Goal: Task Accomplishment & Management: Manage account settings

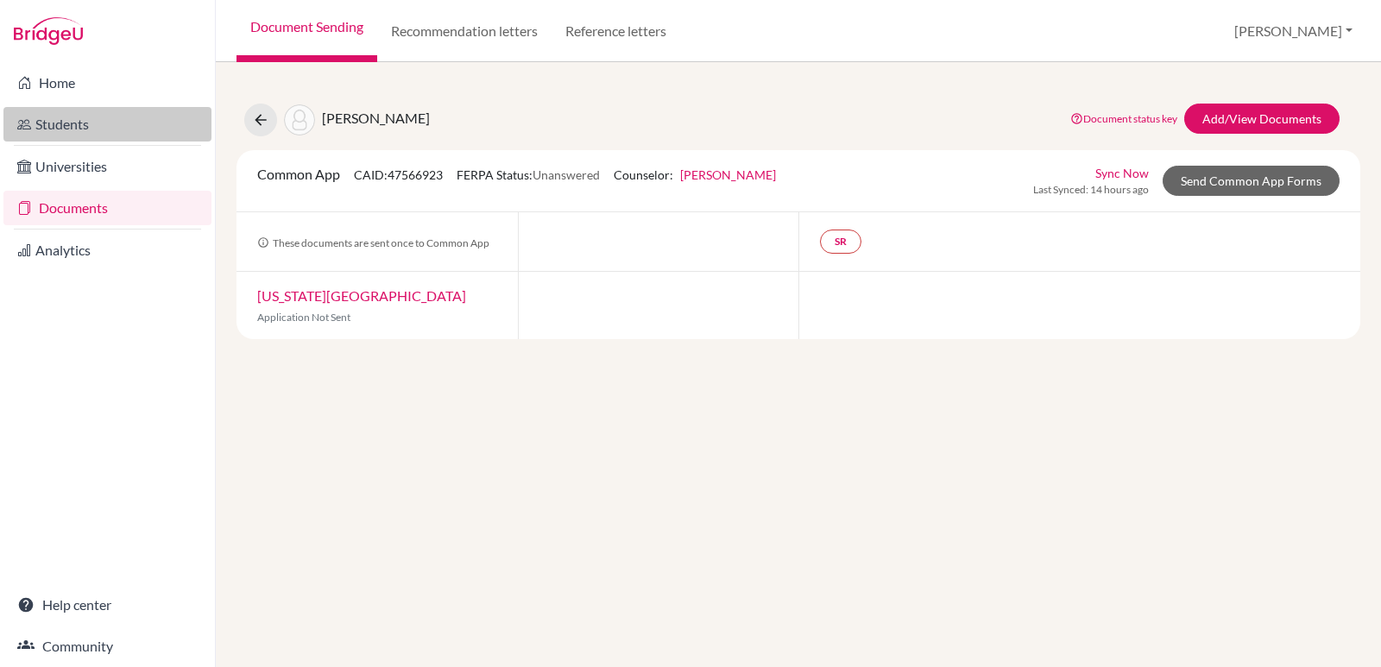
click at [68, 131] on link "Students" at bounding box center [107, 124] width 208 height 35
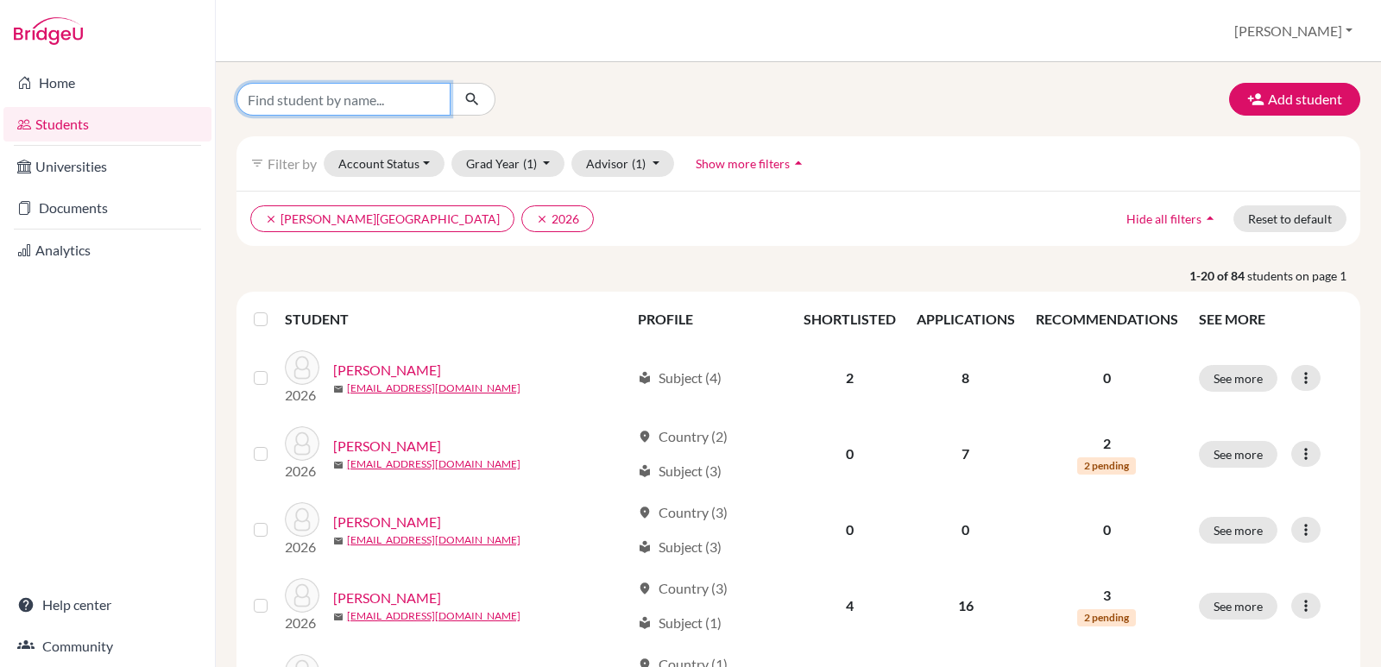
click at [327, 111] on input "Find student by name..." at bounding box center [344, 99] width 214 height 33
type input "farach"
click button "submit" at bounding box center [473, 99] width 46 height 33
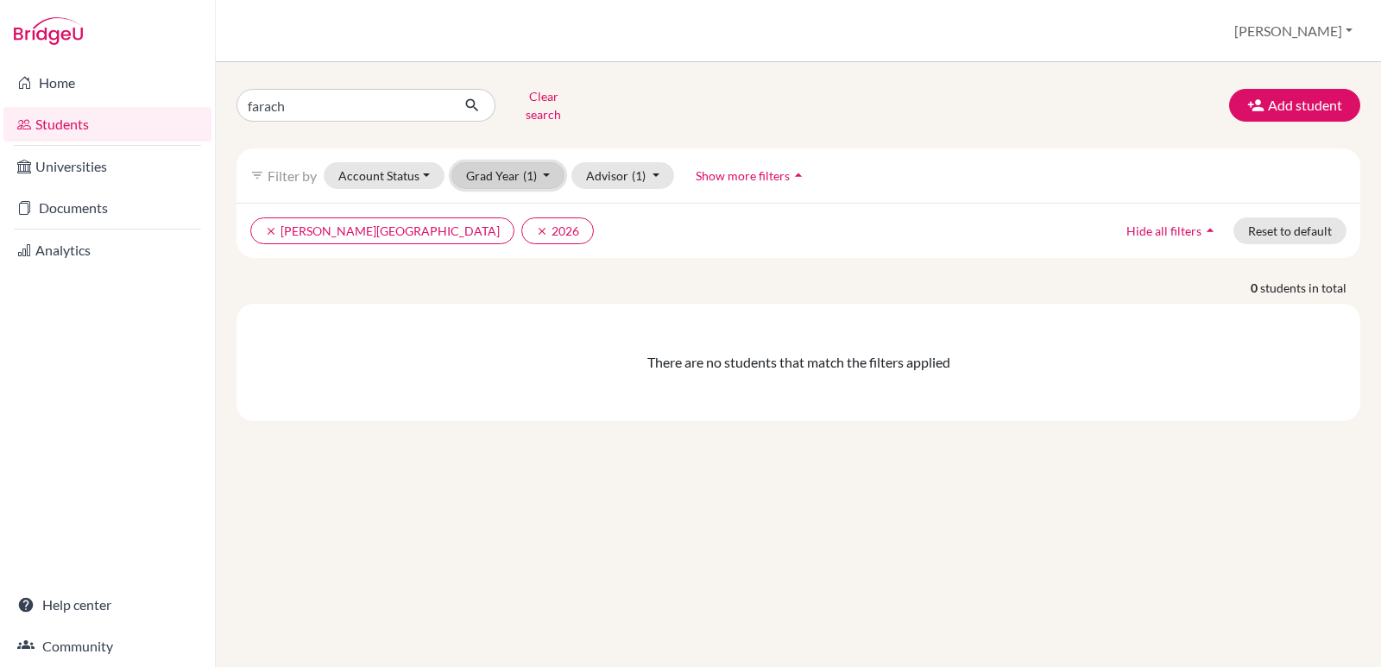
click at [547, 164] on button "Grad Year (1)" at bounding box center [509, 175] width 114 height 27
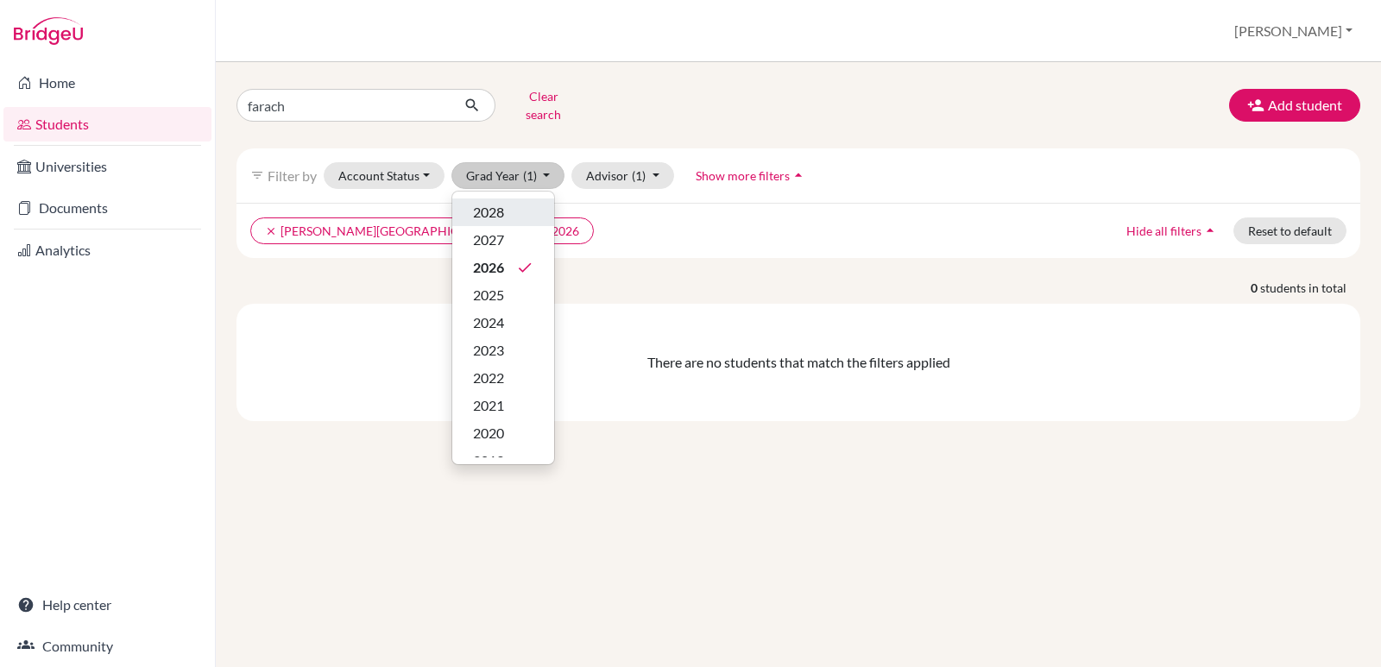
click at [499, 202] on span "2028" at bounding box center [488, 212] width 31 height 21
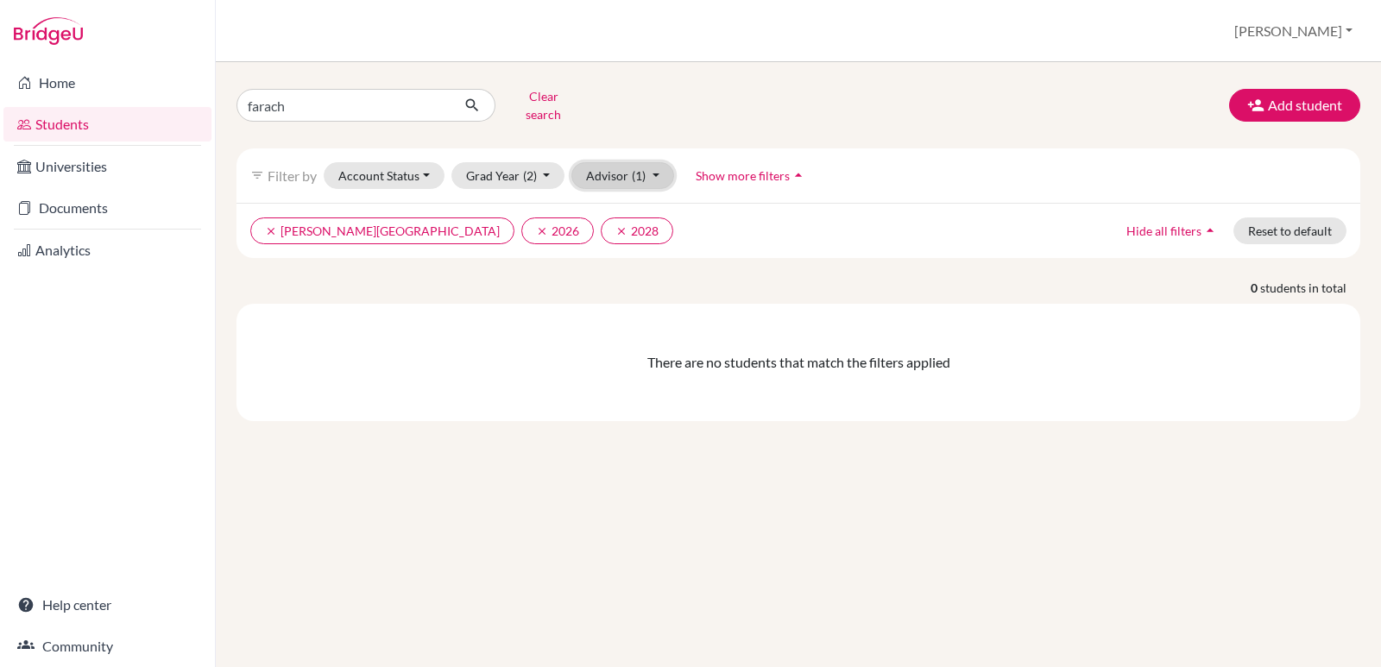
click at [655, 166] on button "Advisor (1)" at bounding box center [623, 175] width 103 height 27
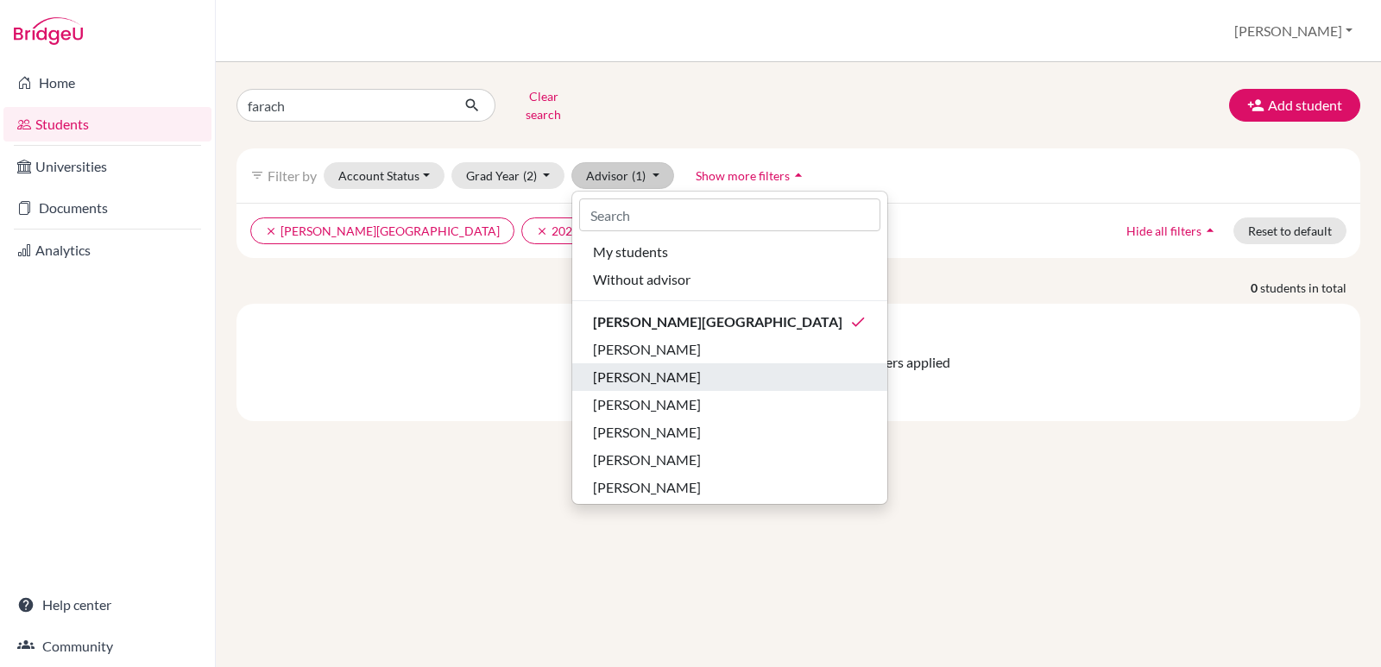
click at [646, 367] on span "[PERSON_NAME]" at bounding box center [647, 377] width 108 height 21
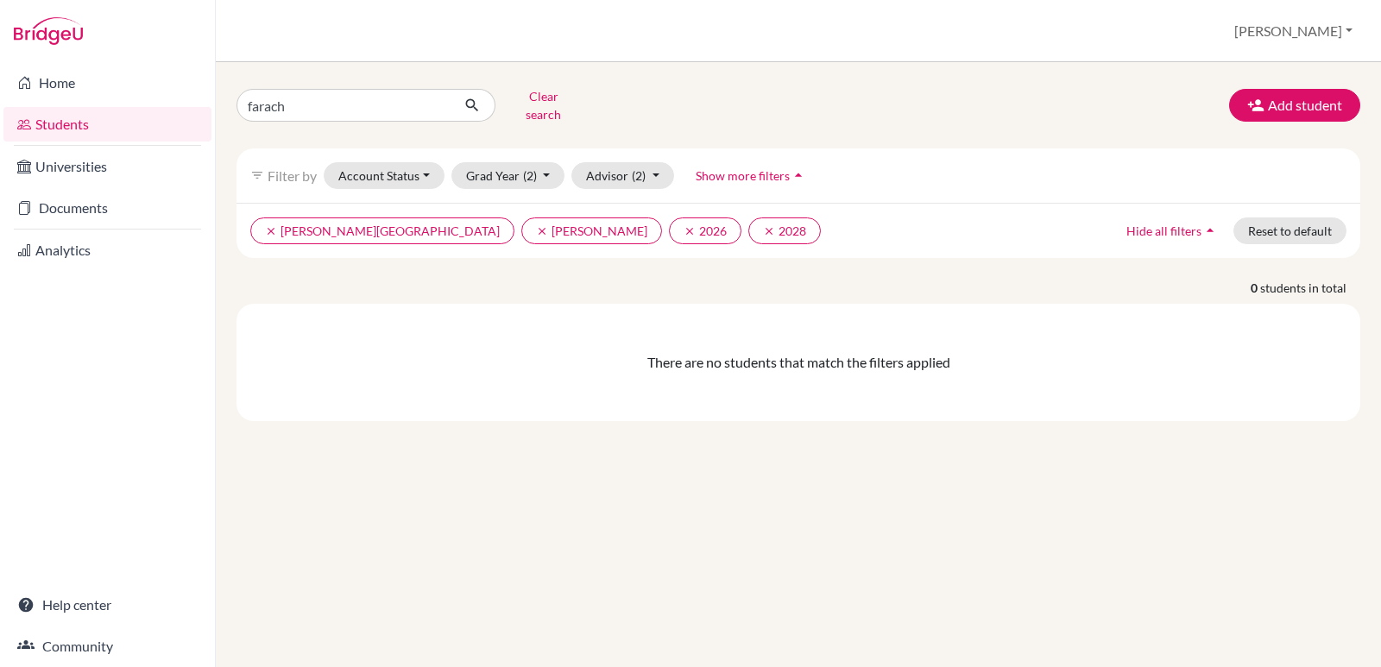
click at [339, 355] on div "There are no students that match the filters applied" at bounding box center [798, 362] width 1097 height 21
click at [80, 130] on link "Students" at bounding box center [107, 124] width 208 height 35
click at [1291, 110] on button "Add student" at bounding box center [1294, 105] width 131 height 33
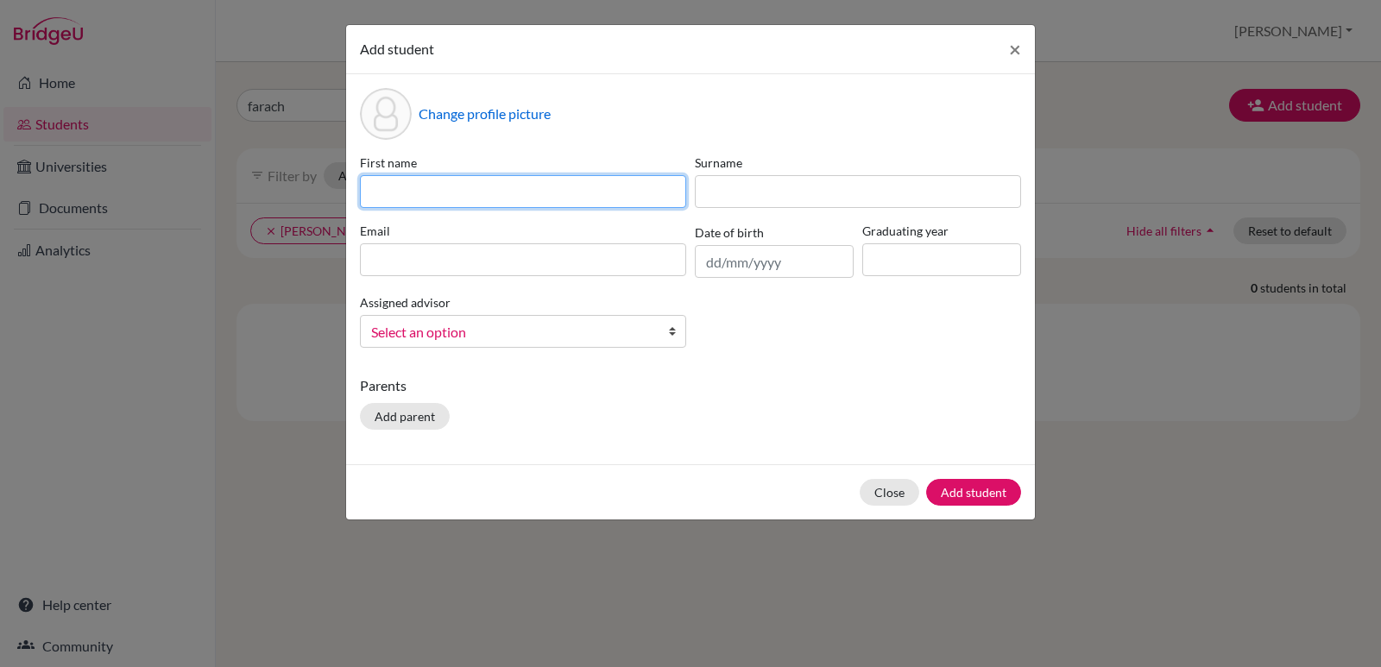
click at [645, 201] on input at bounding box center [523, 191] width 326 height 33
type input "Adrian"
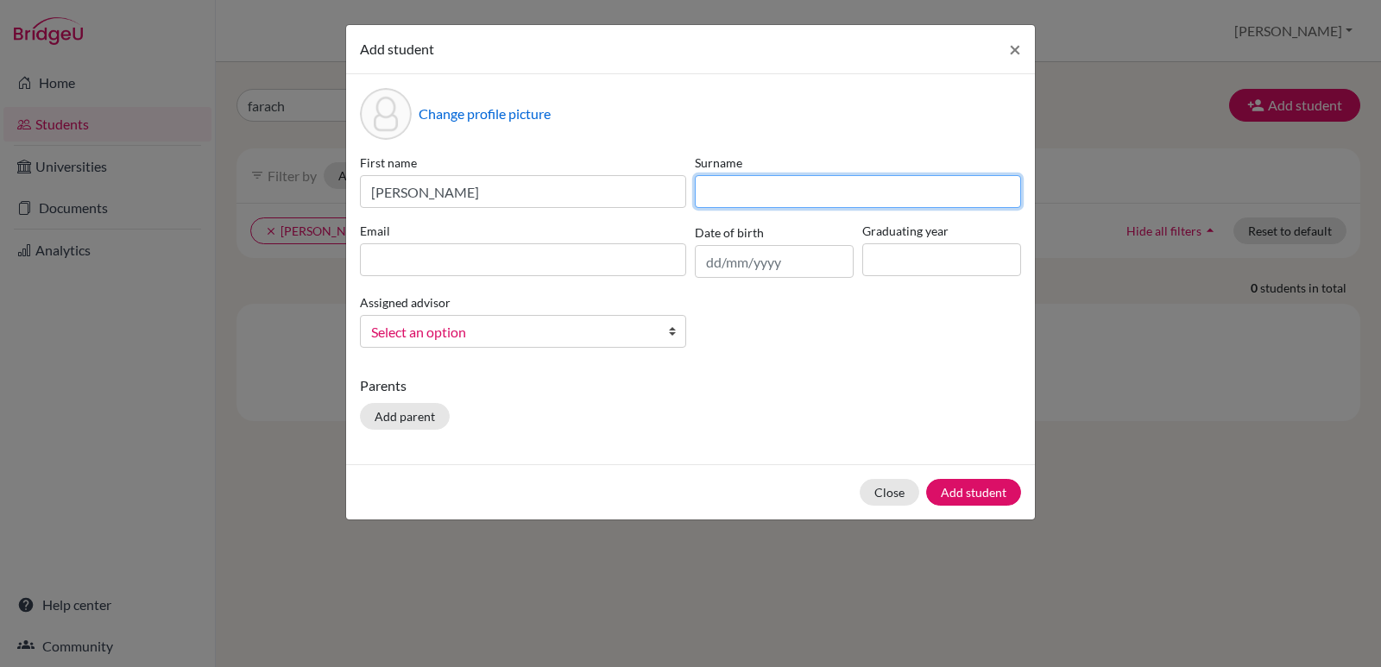
click at [701, 193] on input at bounding box center [858, 191] width 326 height 33
type input "Farach"
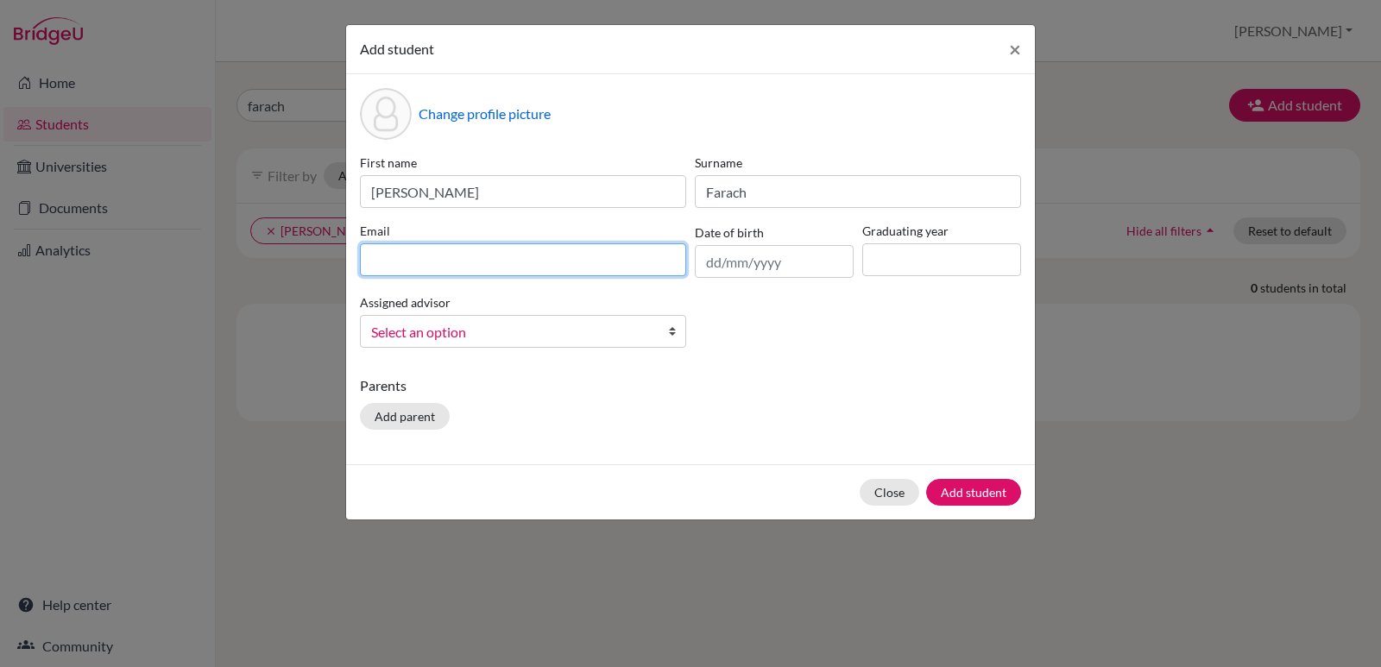
click at [515, 256] on input at bounding box center [523, 259] width 326 height 33
paste input "adrianamirfk@amschool.org"
type input "adrianamirfk@amschool.org"
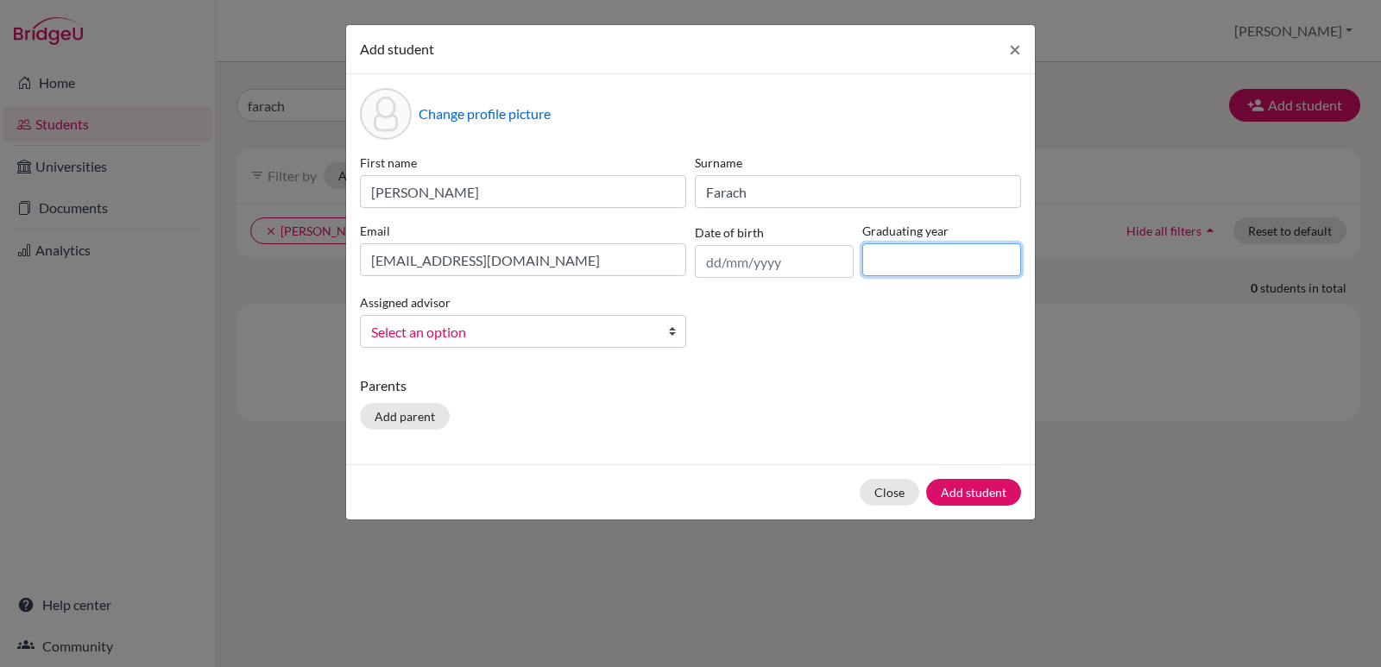
click at [885, 263] on input at bounding box center [942, 259] width 159 height 33
click at [519, 333] on span "Select an option" at bounding box center [511, 332] width 281 height 22
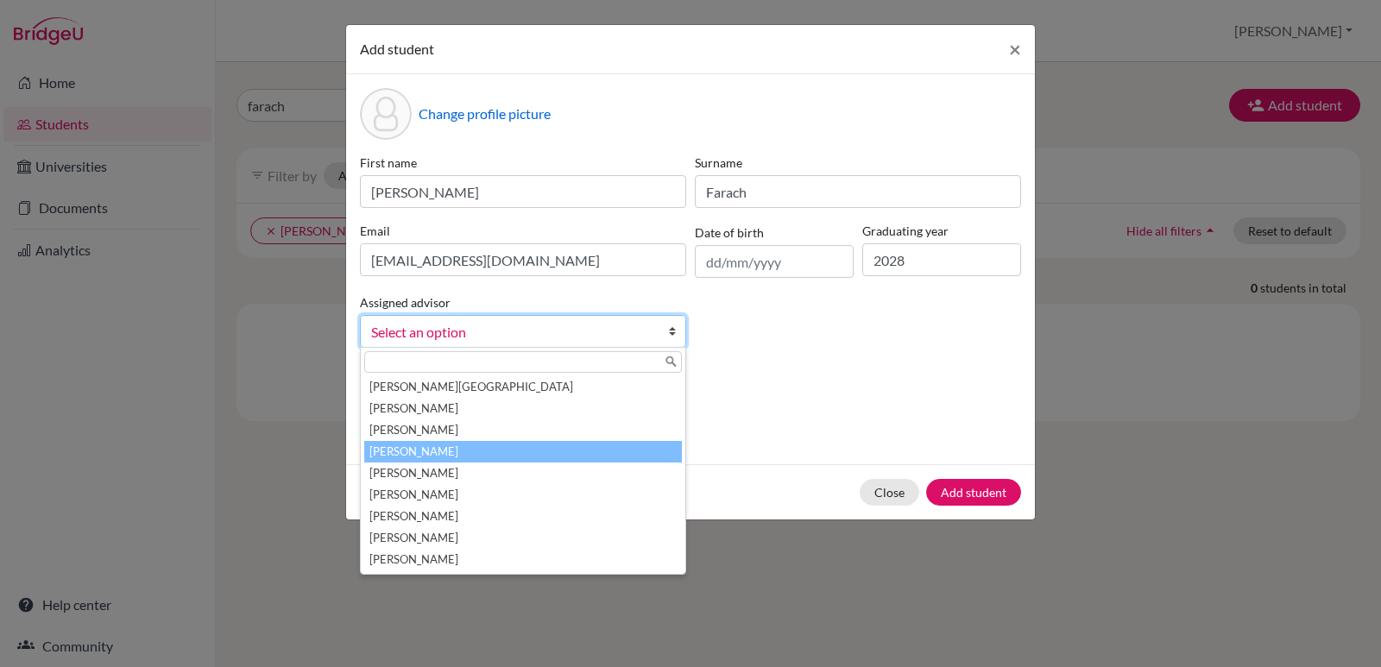
click at [465, 448] on li "[PERSON_NAME]" at bounding box center [523, 452] width 318 height 22
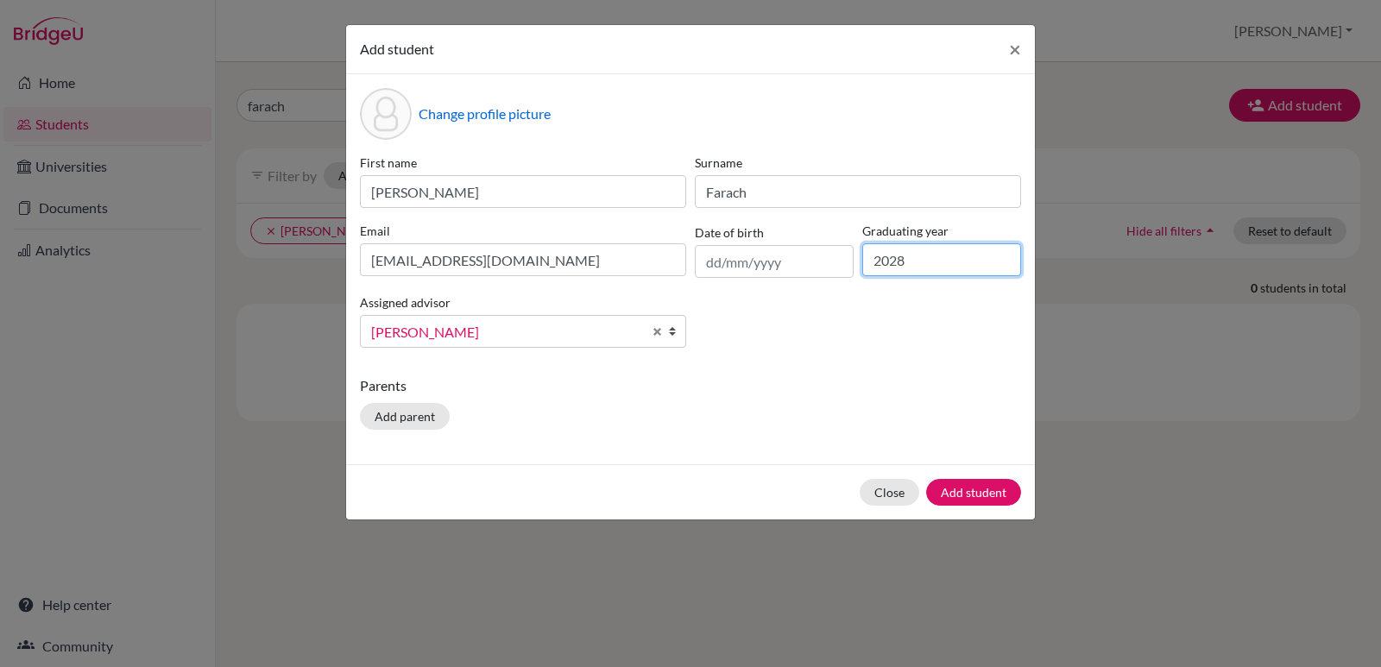
click at [944, 268] on input "2028" at bounding box center [942, 259] width 159 height 33
type input "2029"
click at [971, 496] on button "Add student" at bounding box center [973, 492] width 95 height 27
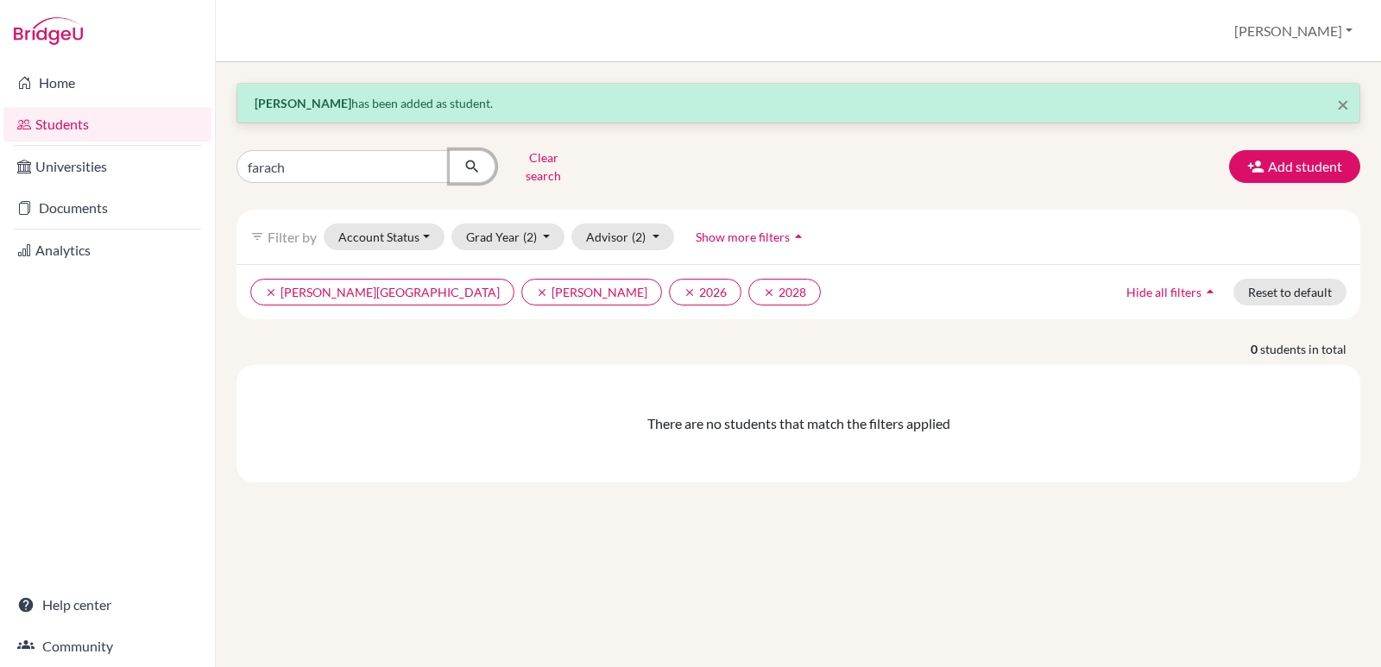
click at [462, 161] on button "submit" at bounding box center [473, 166] width 46 height 33
click at [661, 224] on button "Advisor (2)" at bounding box center [623, 237] width 103 height 27
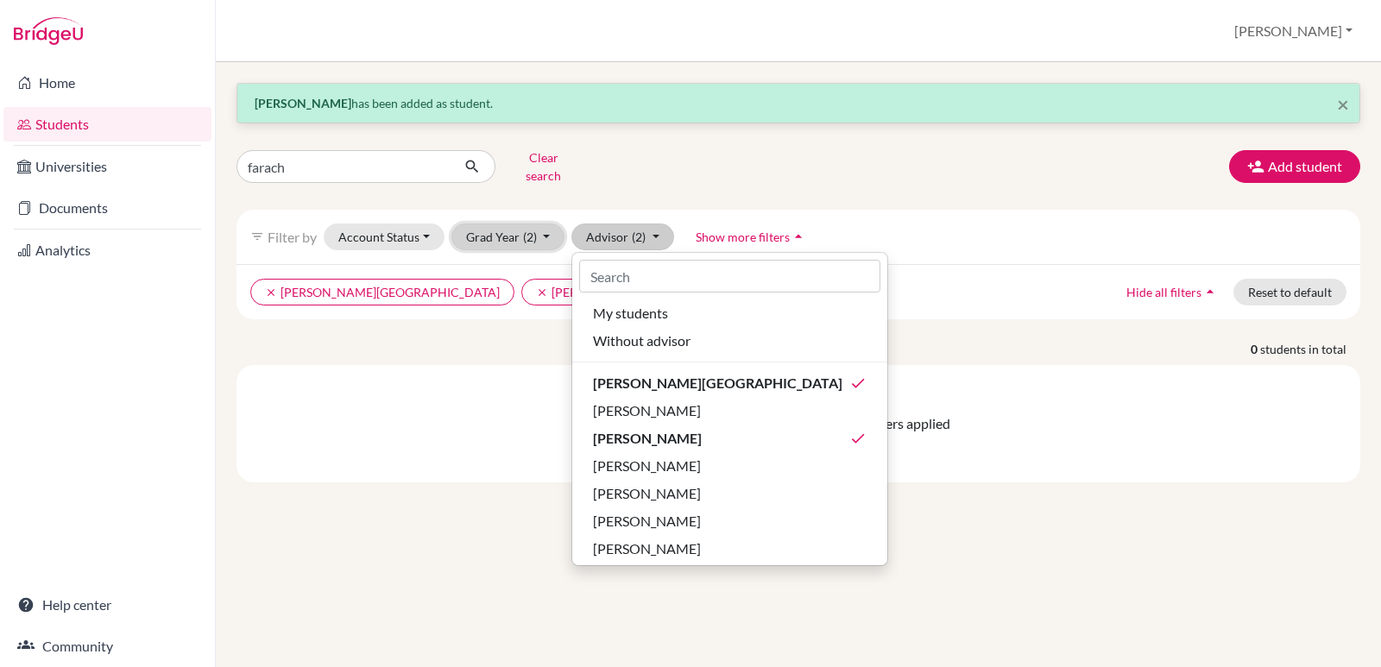
click at [545, 224] on button "Grad Year (2)" at bounding box center [509, 237] width 114 height 27
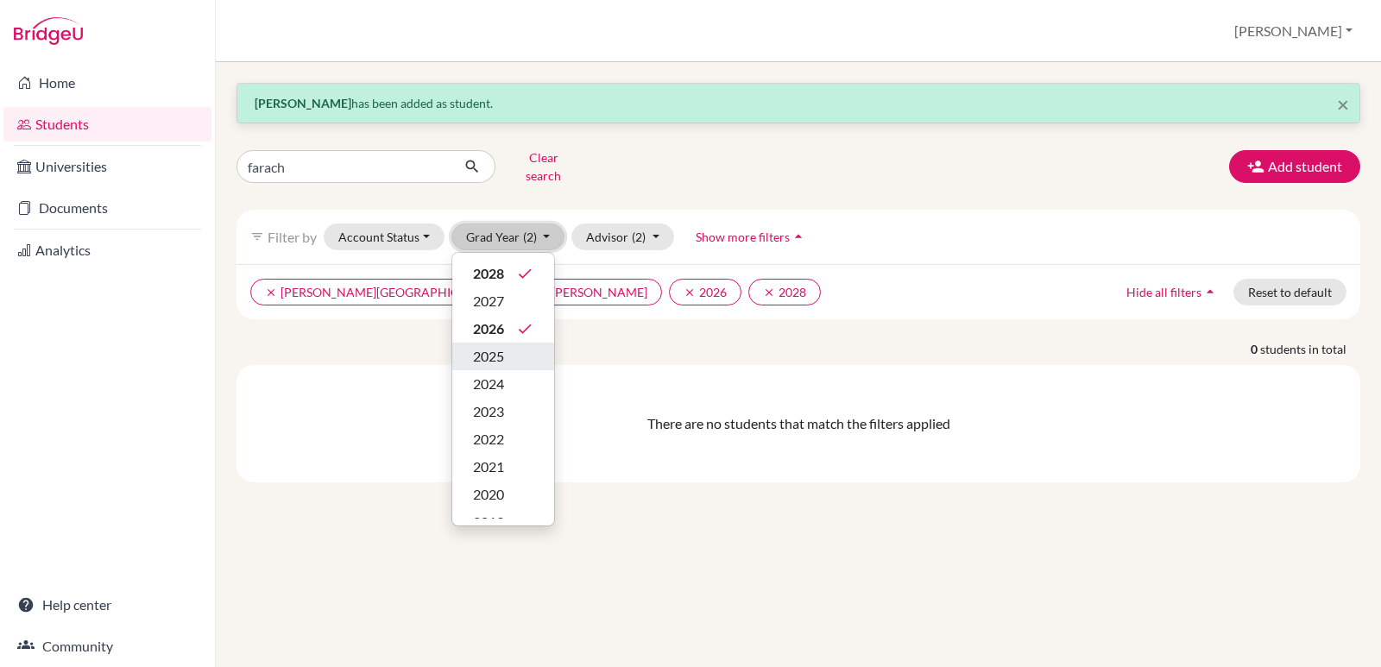
scroll to position [45, 0]
click at [414, 370] on div "There are no students that match the filters applied" at bounding box center [799, 423] width 1124 height 117
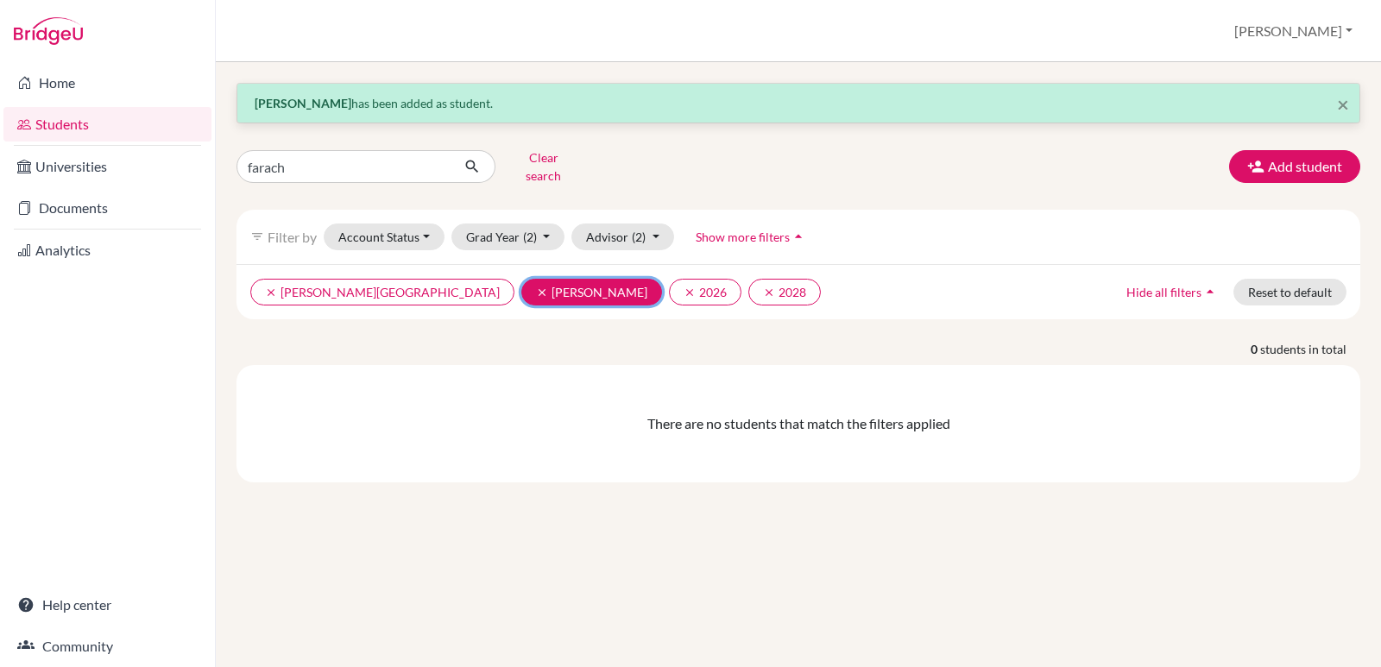
click at [536, 287] on icon "clear" at bounding box center [542, 293] width 12 height 12
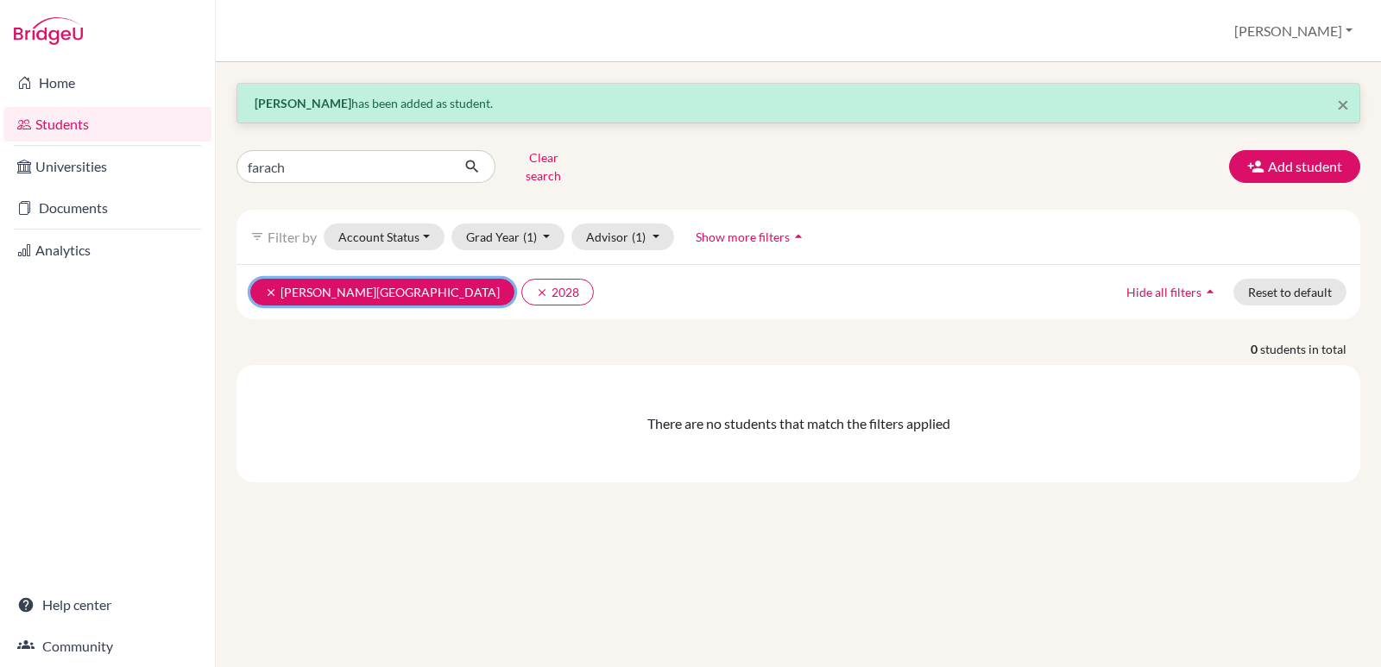
click at [270, 287] on button "clear Aviles, Yolanda" at bounding box center [382, 292] width 264 height 27
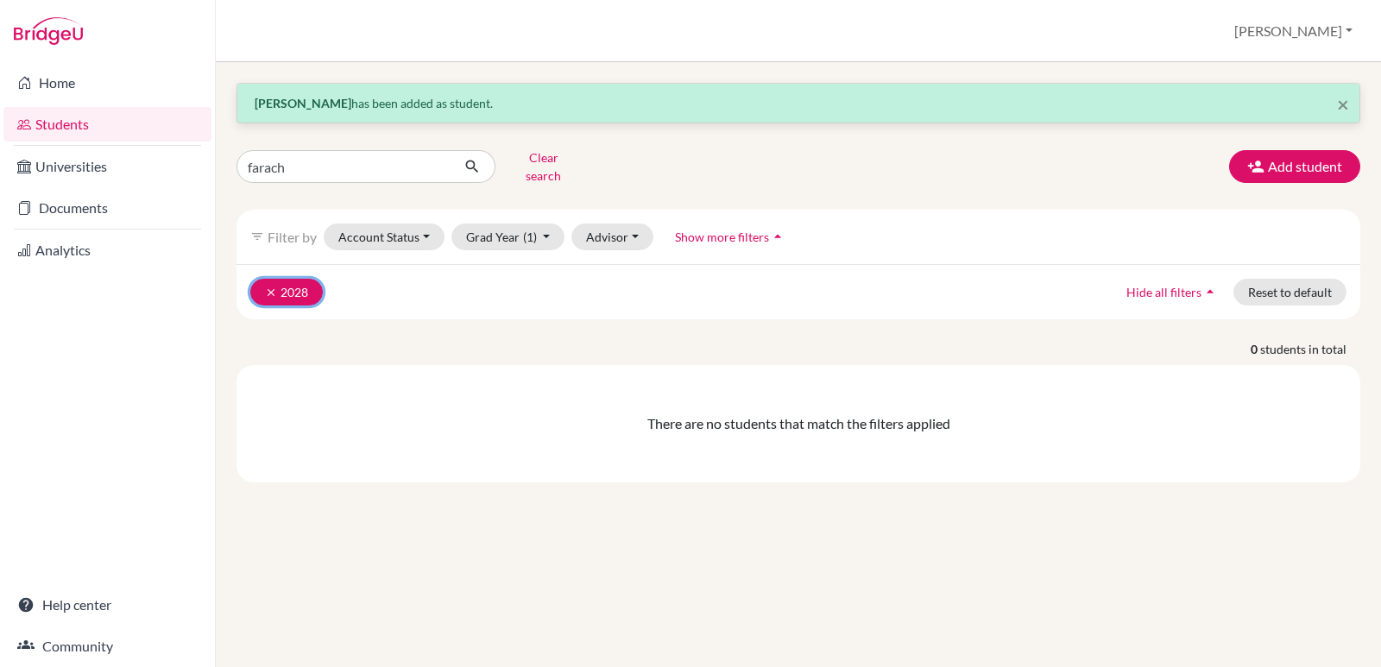
click at [270, 287] on icon "clear" at bounding box center [271, 293] width 12 height 12
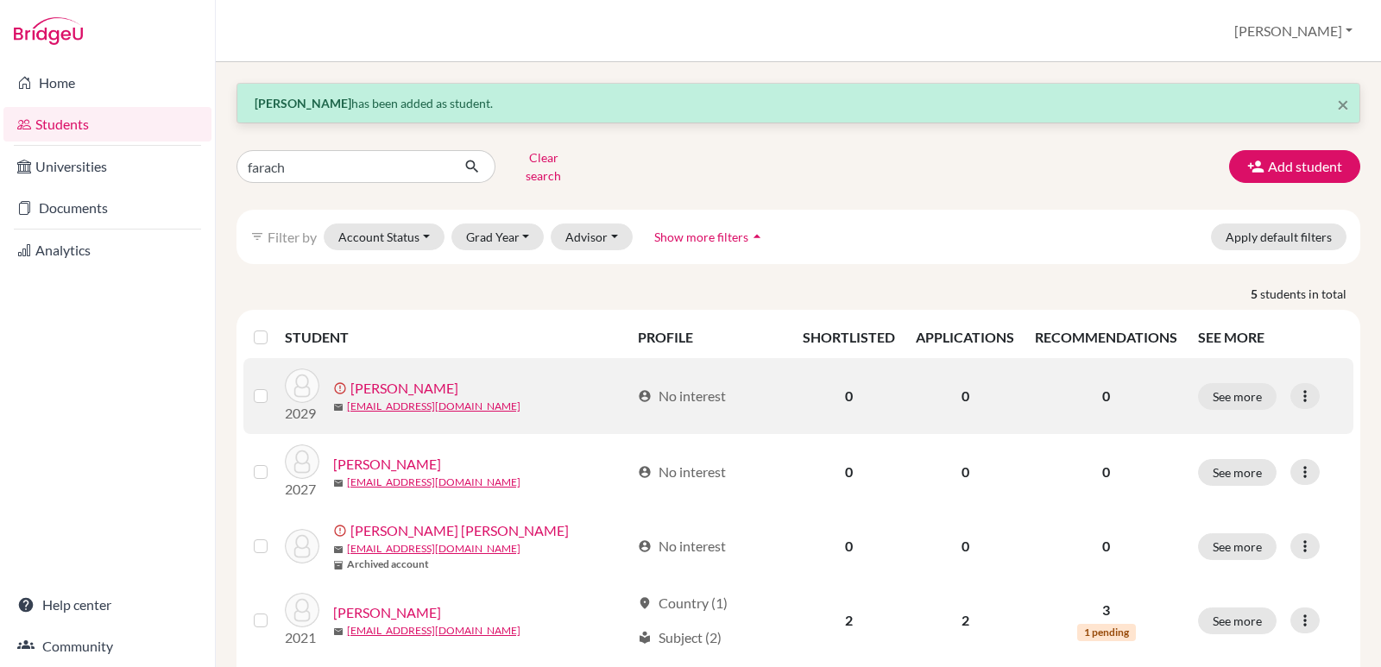
click at [410, 378] on link "Farach, Adrian" at bounding box center [405, 388] width 108 height 21
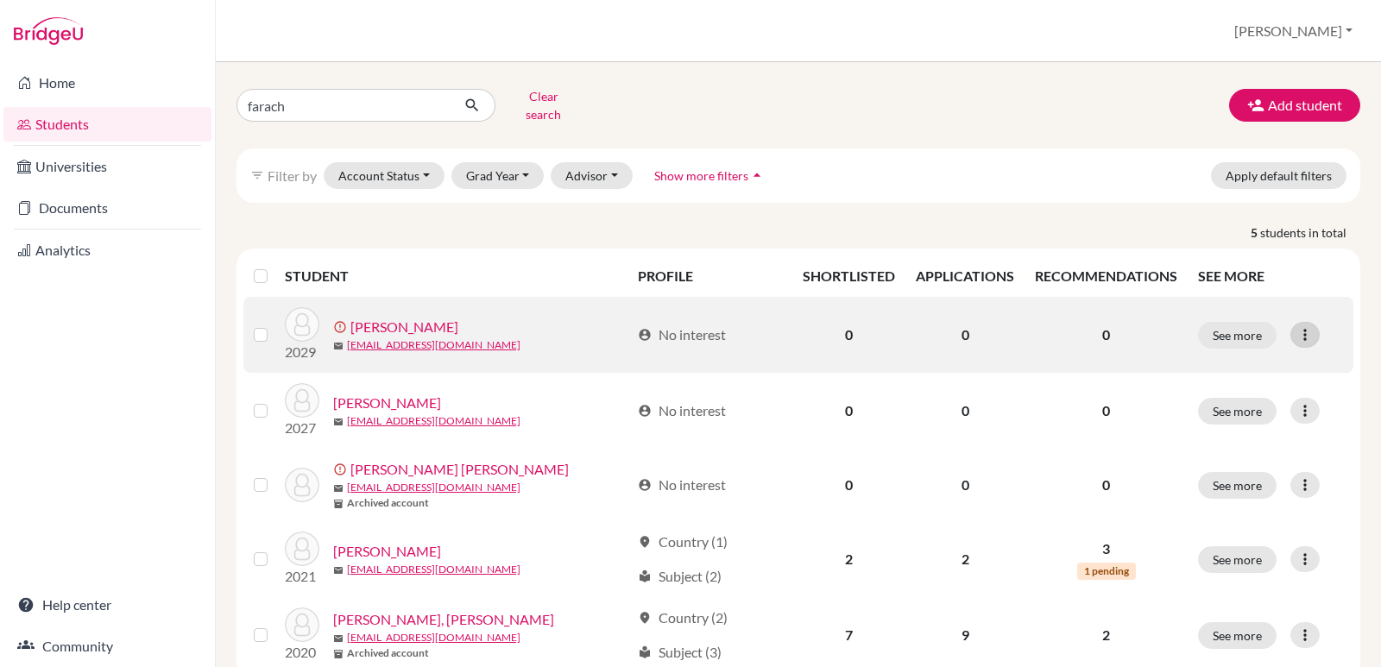
click at [1297, 326] on icon at bounding box center [1305, 334] width 17 height 17
click at [1245, 421] on button "Resend invite email" at bounding box center [1229, 427] width 156 height 28
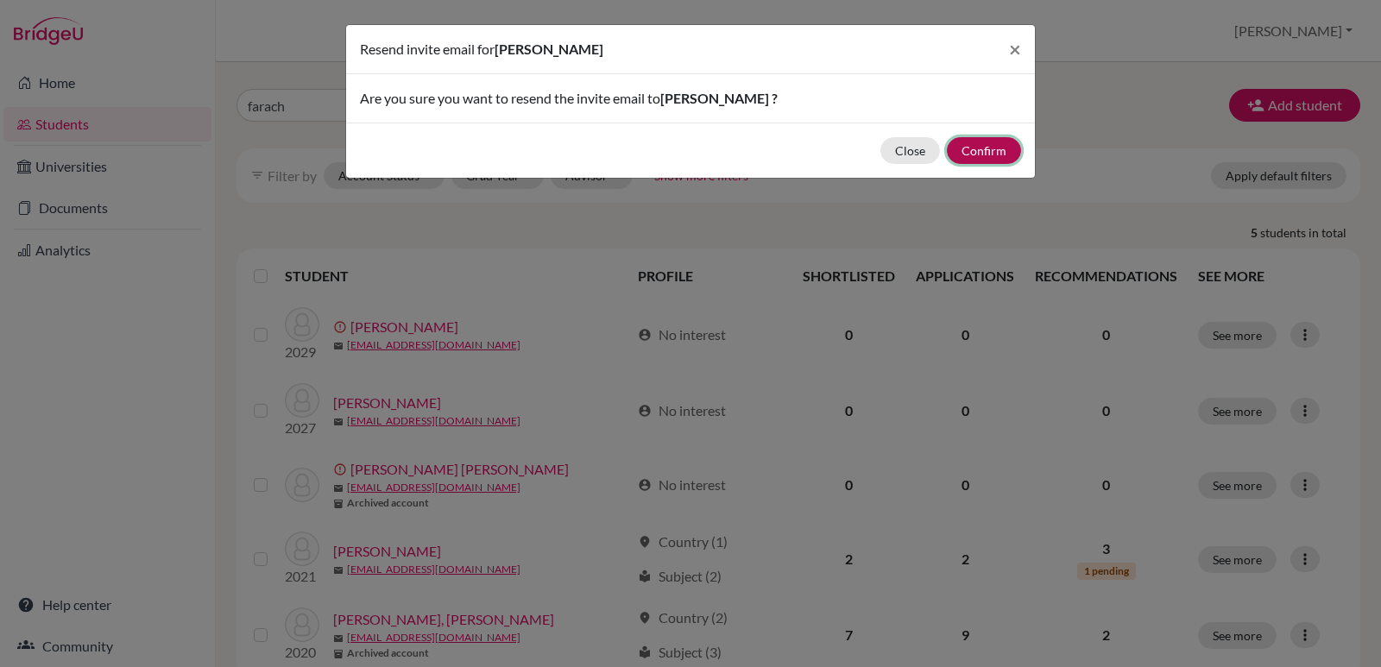
click at [983, 158] on button "Confirm" at bounding box center [984, 150] width 74 height 27
